Goal: Find specific page/section: Find specific page/section

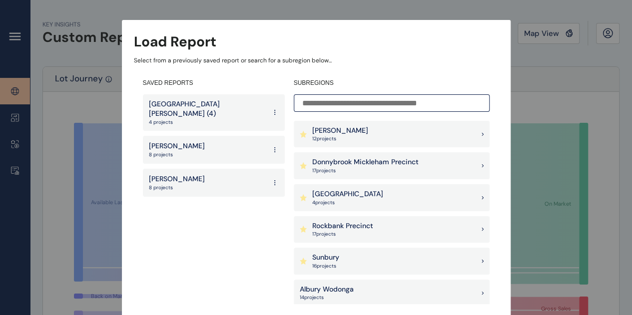
click at [378, 192] on div "Pakenham East 4 project s" at bounding box center [392, 197] width 196 height 27
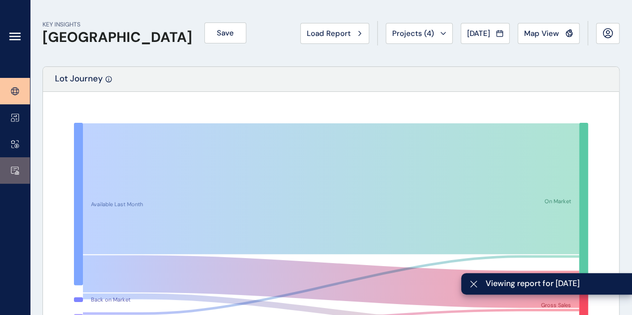
click at [19, 166] on link at bounding box center [15, 170] width 30 height 26
